Goal: Book appointment/travel/reservation

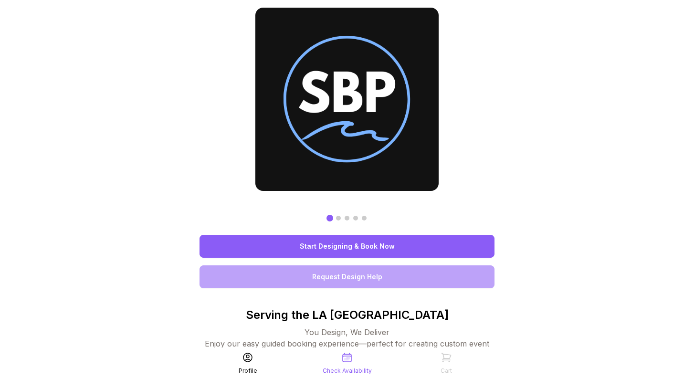
click at [293, 249] on link "Start Designing & Book Now" at bounding box center [347, 246] width 295 height 23
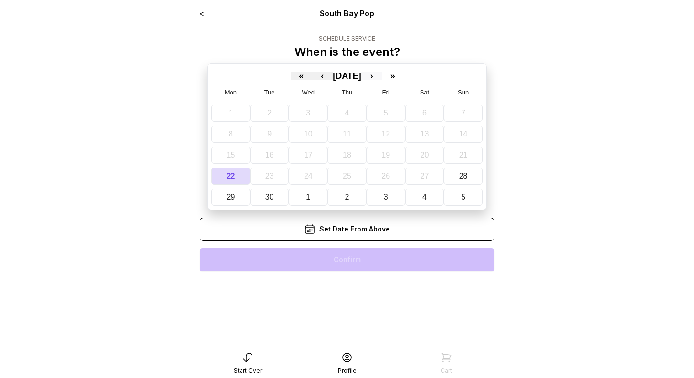
click at [382, 75] on button "›" at bounding box center [371, 76] width 21 height 9
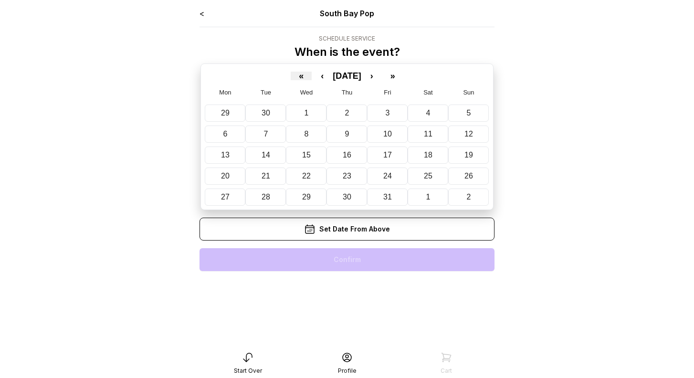
click at [470, 152] on abbr "19" at bounding box center [468, 155] width 9 height 8
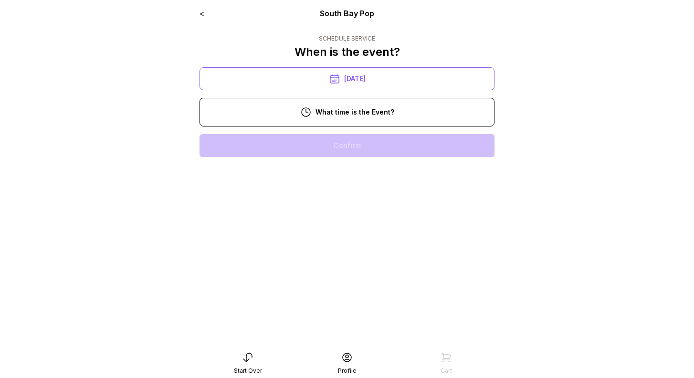
click at [343, 146] on div "10:00 am" at bounding box center [347, 145] width 280 height 23
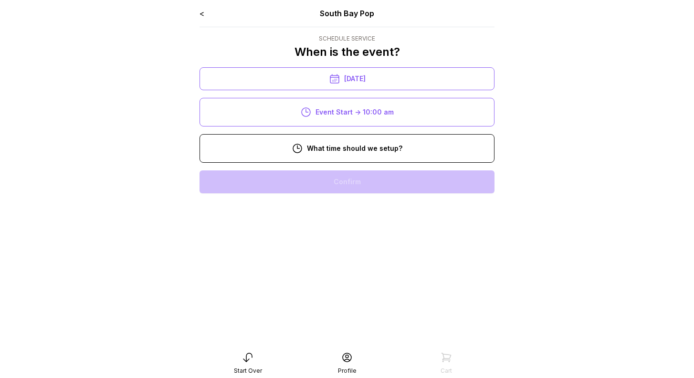
click at [336, 179] on div "8:00 am" at bounding box center [347, 181] width 280 height 23
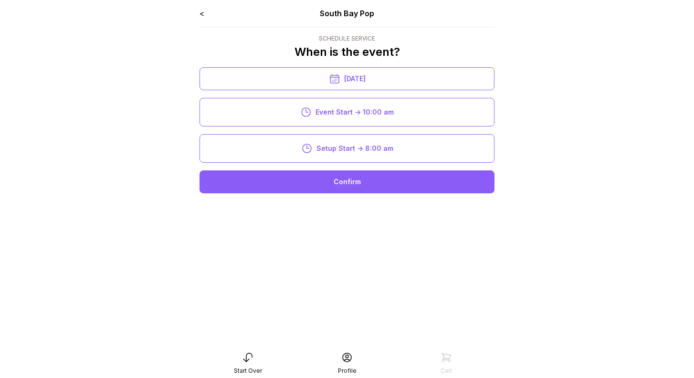
click at [336, 179] on div "Confirm" at bounding box center [347, 181] width 295 height 23
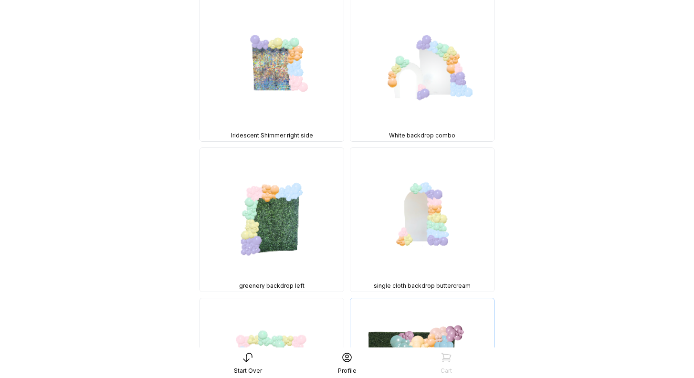
scroll to position [2673, 0]
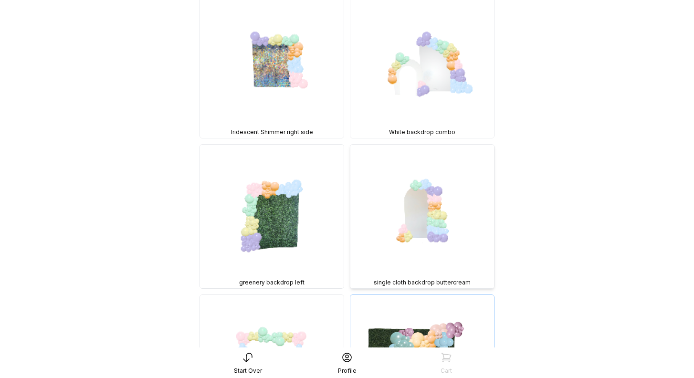
click at [409, 151] on img at bounding box center [422, 217] width 144 height 144
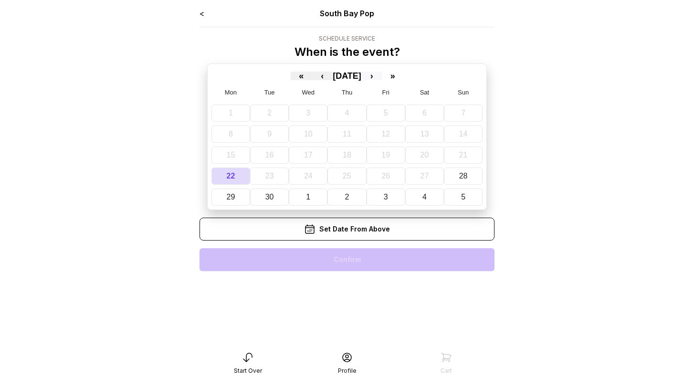
click at [382, 75] on button "›" at bounding box center [371, 76] width 21 height 9
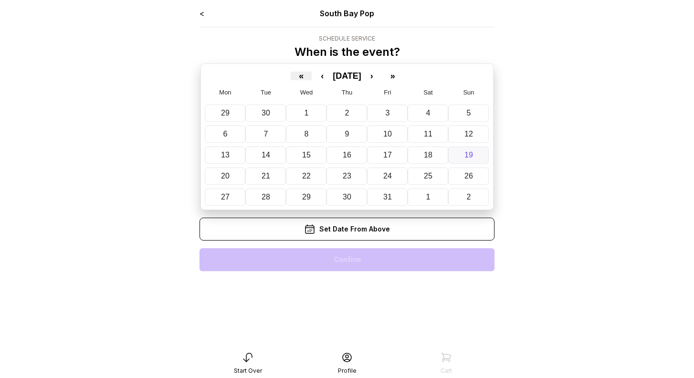
click at [471, 154] on abbr "19" at bounding box center [468, 155] width 9 height 8
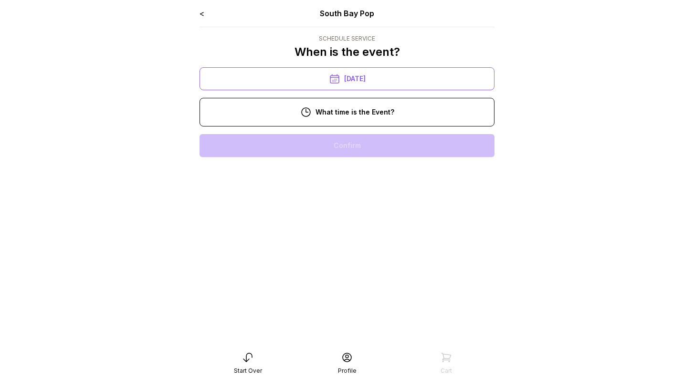
click at [348, 173] on div "11:00 am" at bounding box center [347, 176] width 280 height 23
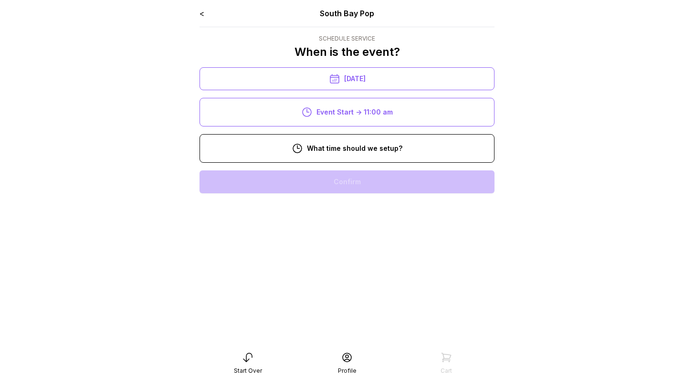
click at [339, 213] on div "9:00 am" at bounding box center [347, 212] width 280 height 23
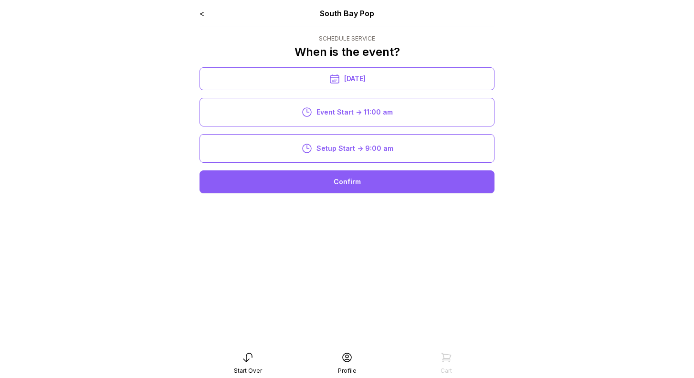
click at [341, 182] on div "Confirm" at bounding box center [347, 181] width 295 height 23
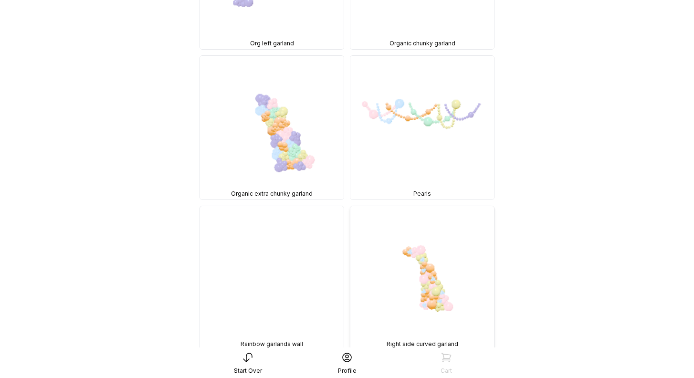
scroll to position [4608, 0]
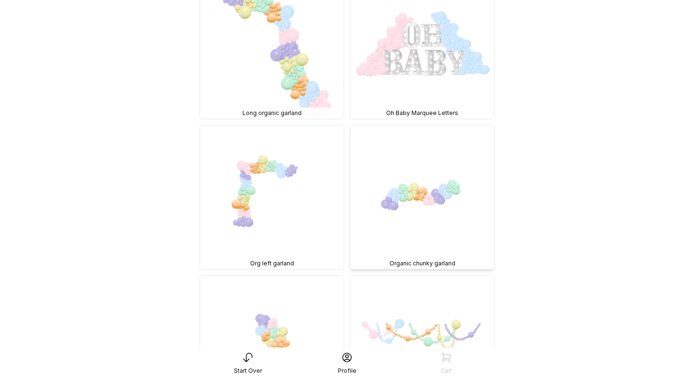
click at [422, 189] on img at bounding box center [422, 198] width 144 height 144
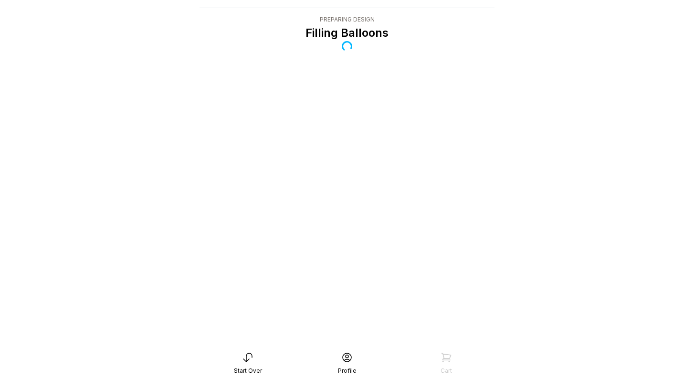
scroll to position [19, 0]
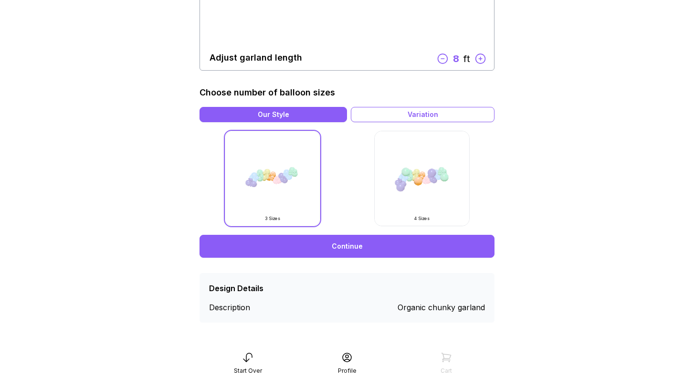
scroll to position [212, 0]
